Goal: Navigation & Orientation: Find specific page/section

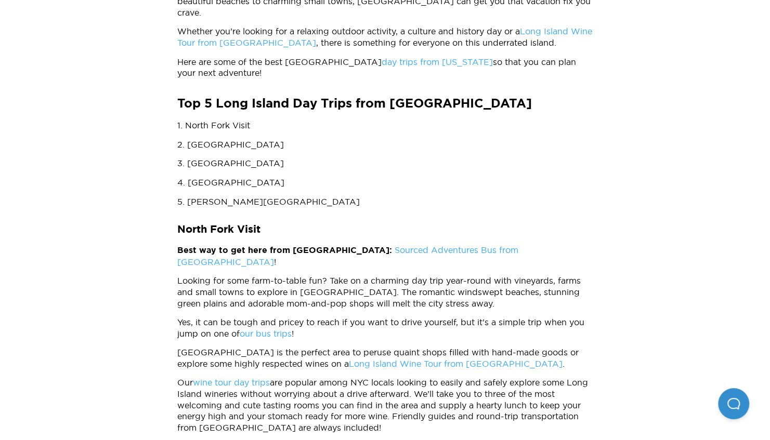
scroll to position [527, 0]
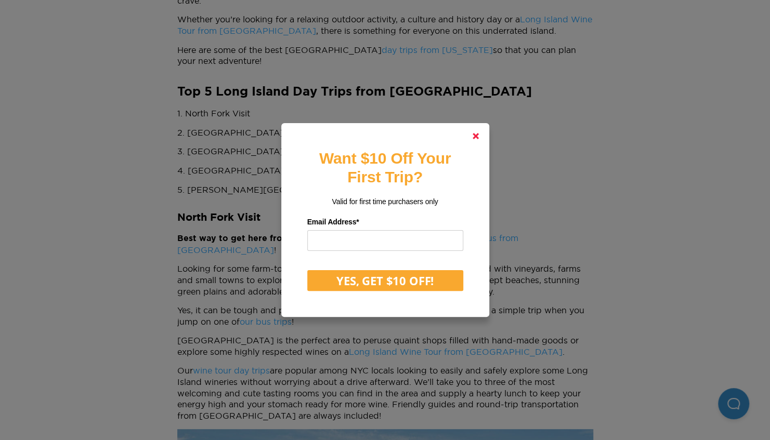
click at [479, 135] on icon at bounding box center [476, 136] width 6 height 6
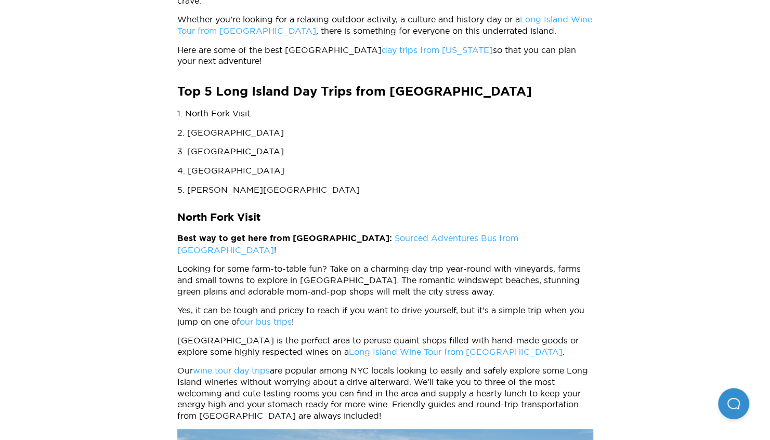
click at [427, 233] on link "Sourced Adventures Bus from Manhattan" at bounding box center [347, 243] width 341 height 21
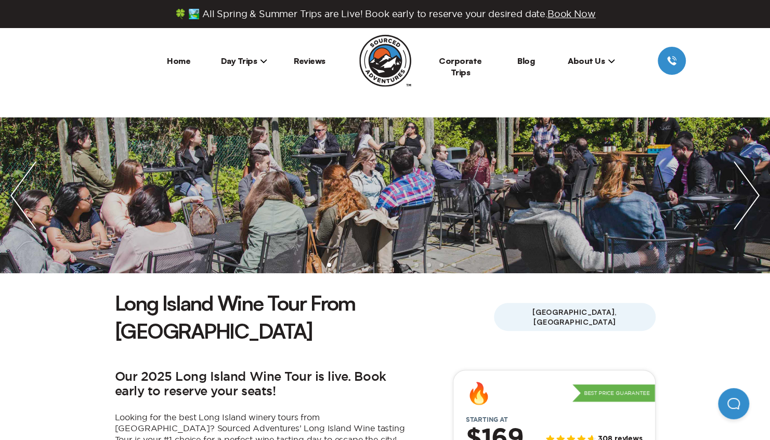
click at [256, 60] on span "Day Trips" at bounding box center [244, 61] width 47 height 10
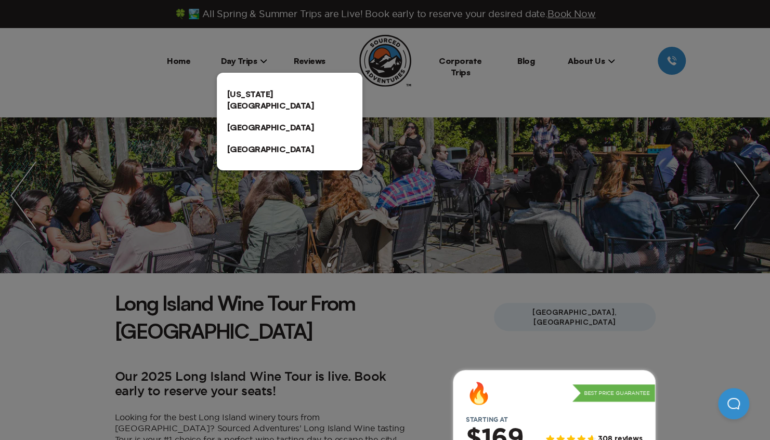
click at [248, 98] on link "[US_STATE][GEOGRAPHIC_DATA]" at bounding box center [290, 99] width 146 height 33
